Goal: Navigation & Orientation: Find specific page/section

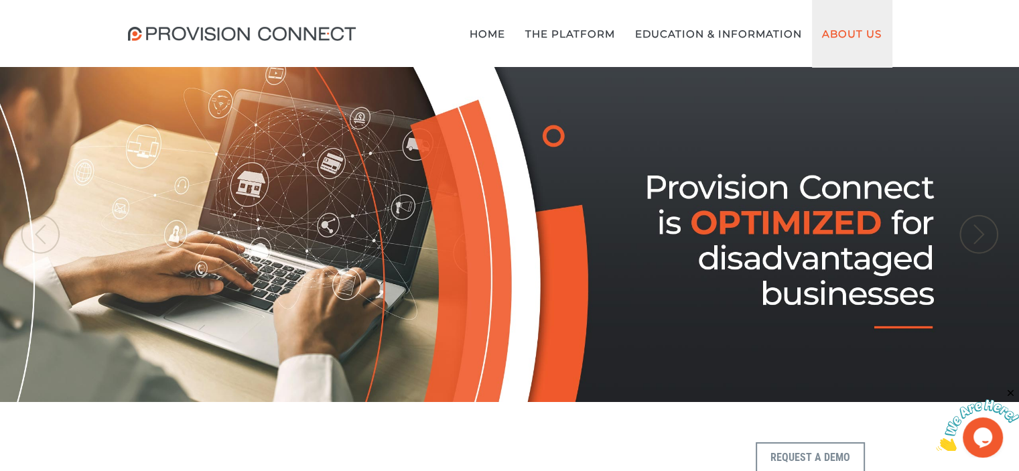
click at [835, 35] on link "About Us" at bounding box center [852, 33] width 80 height 67
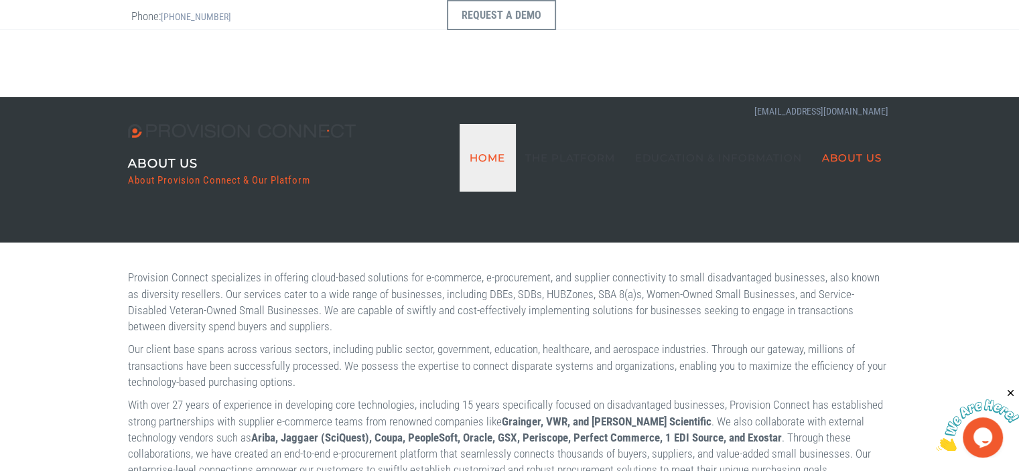
click at [496, 124] on link "Home" at bounding box center [487, 157] width 56 height 67
